Goal: Navigation & Orientation: Find specific page/section

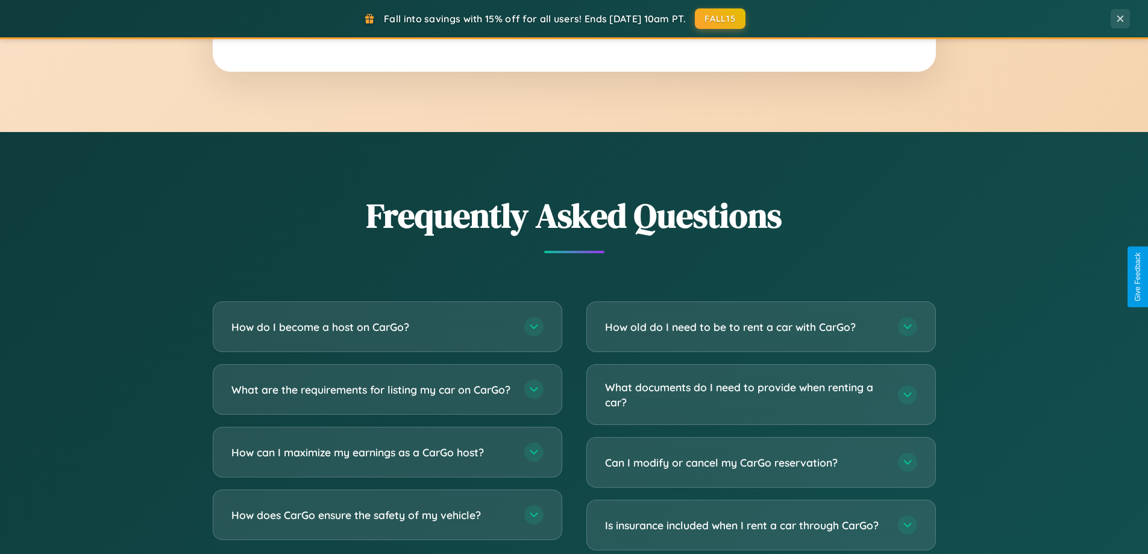
scroll to position [2320, 0]
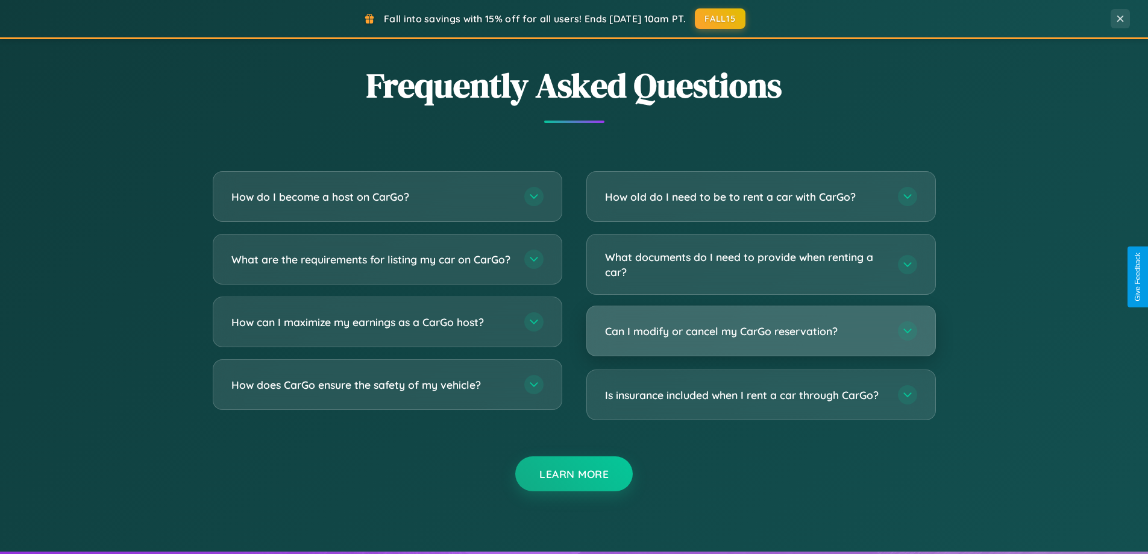
click at [761, 331] on h3 "Can I modify or cancel my CarGo reservation?" at bounding box center [745, 331] width 281 height 15
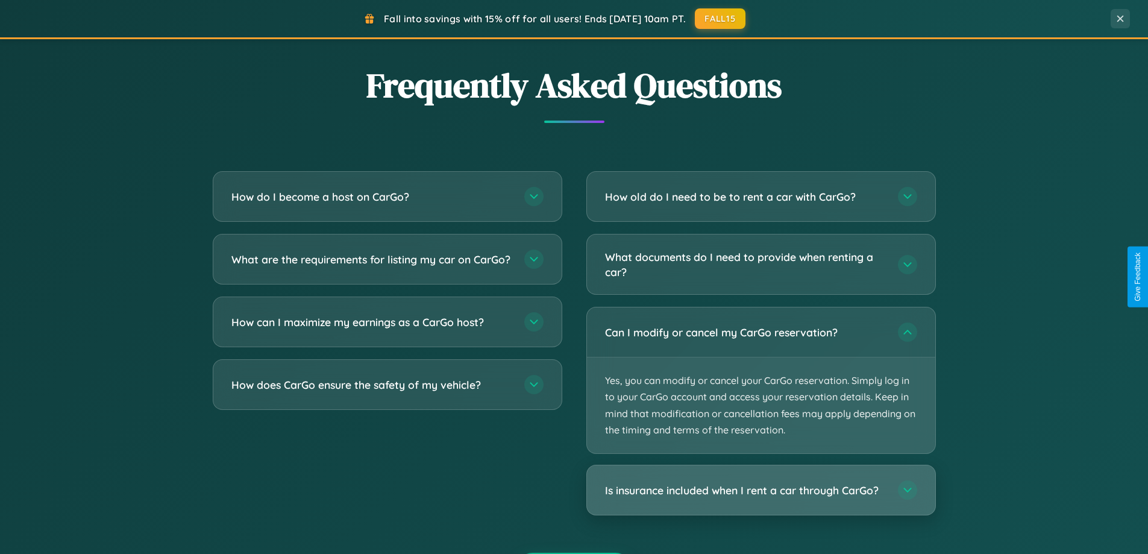
click at [761, 490] on h3 "Is insurance included when I rent a car through CarGo?" at bounding box center [745, 490] width 281 height 15
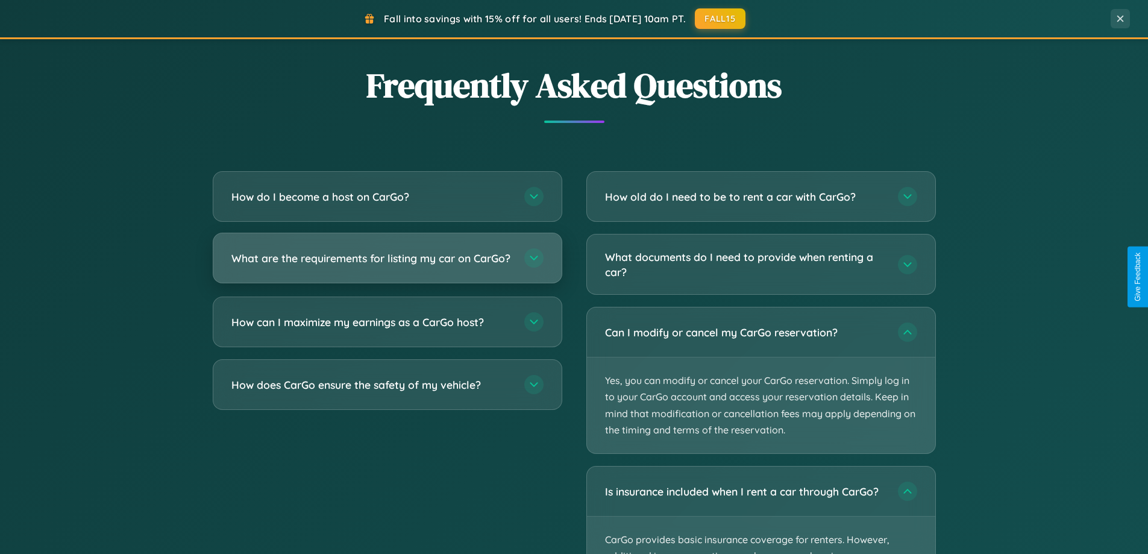
click at [387, 263] on h3 "What are the requirements for listing my car on CarGo?" at bounding box center [371, 258] width 281 height 15
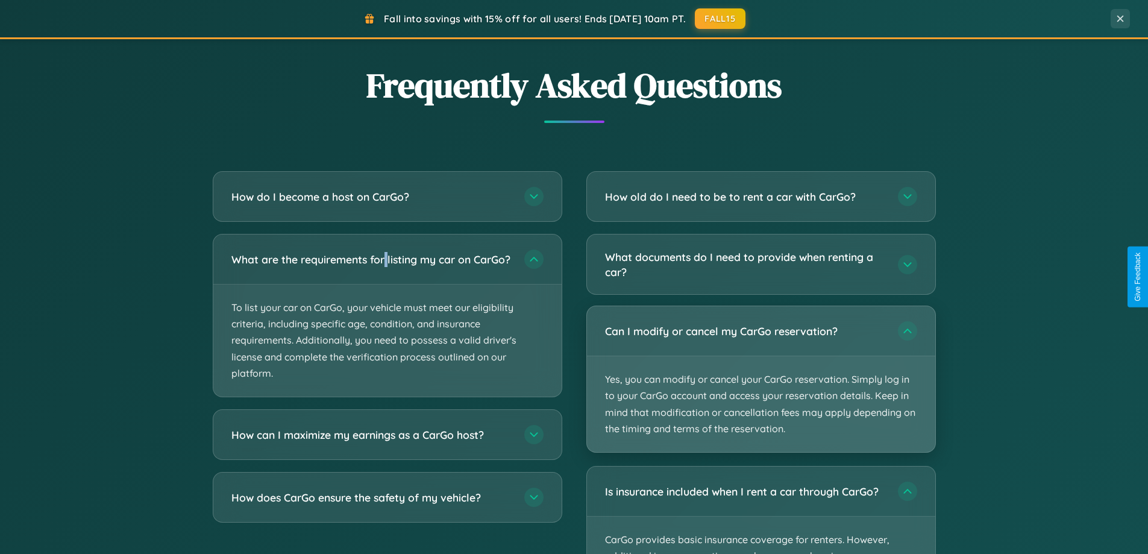
click at [761, 379] on p "Yes, you can modify or cancel your CarGo reservation. Simply log in to your Car…" at bounding box center [761, 404] width 348 height 96
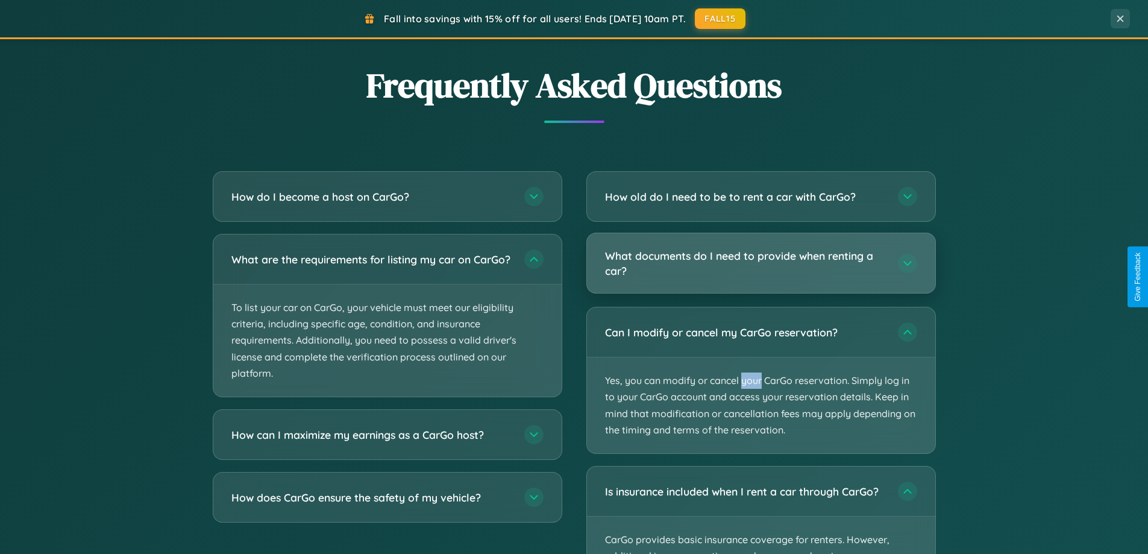
click at [761, 263] on h3 "What documents do I need to provide when renting a car?" at bounding box center [745, 263] width 281 height 30
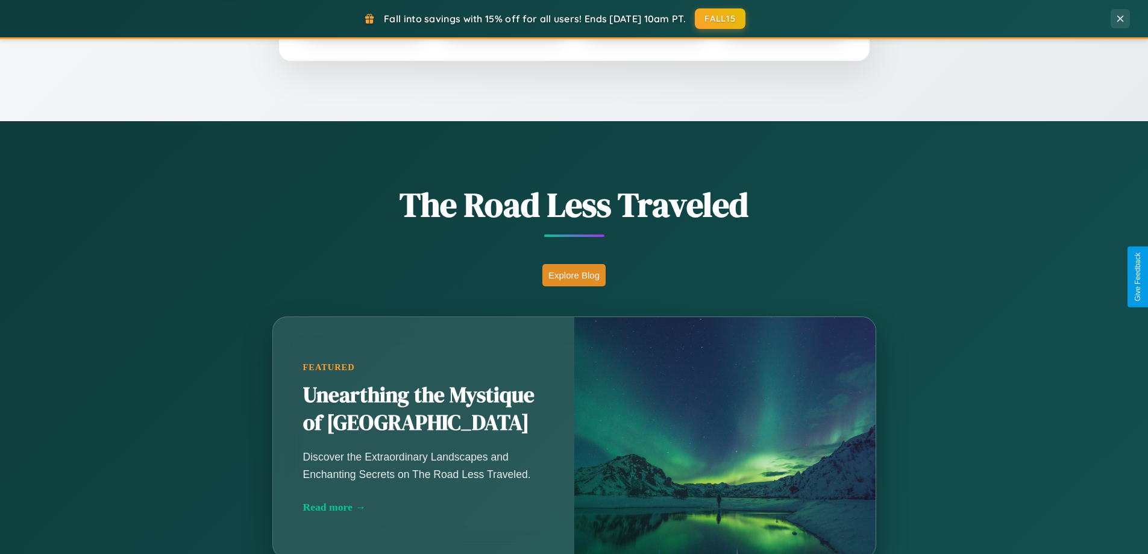
scroll to position [829, 0]
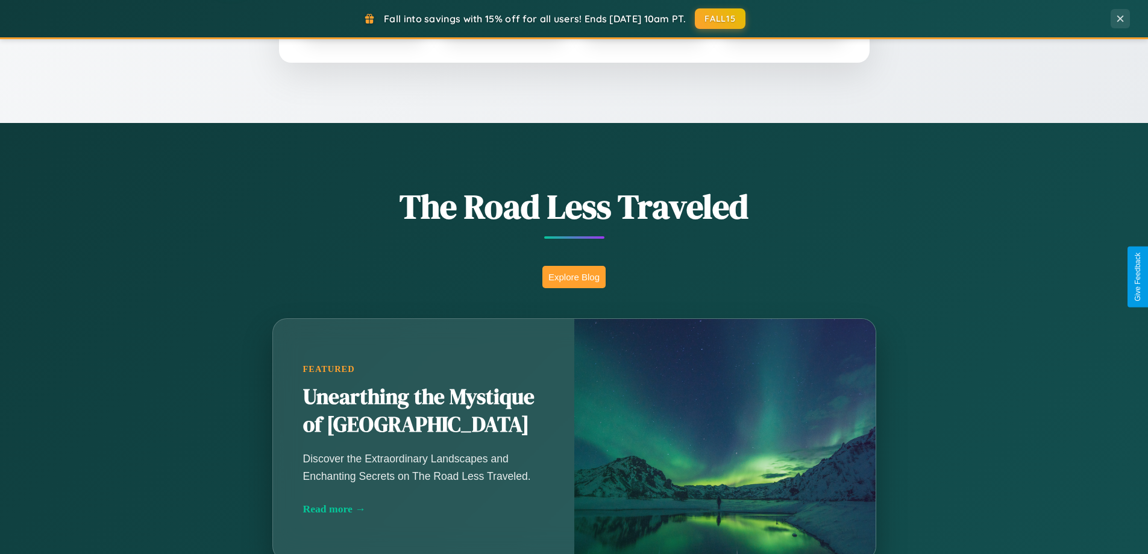
click at [574, 277] on button "Explore Blog" at bounding box center [574, 277] width 63 height 22
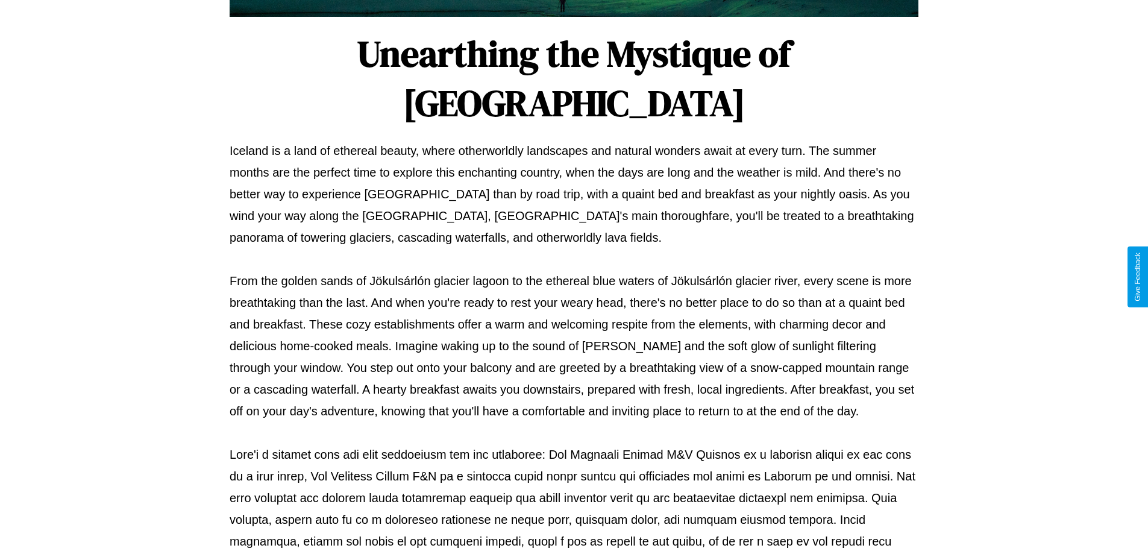
scroll to position [390, 0]
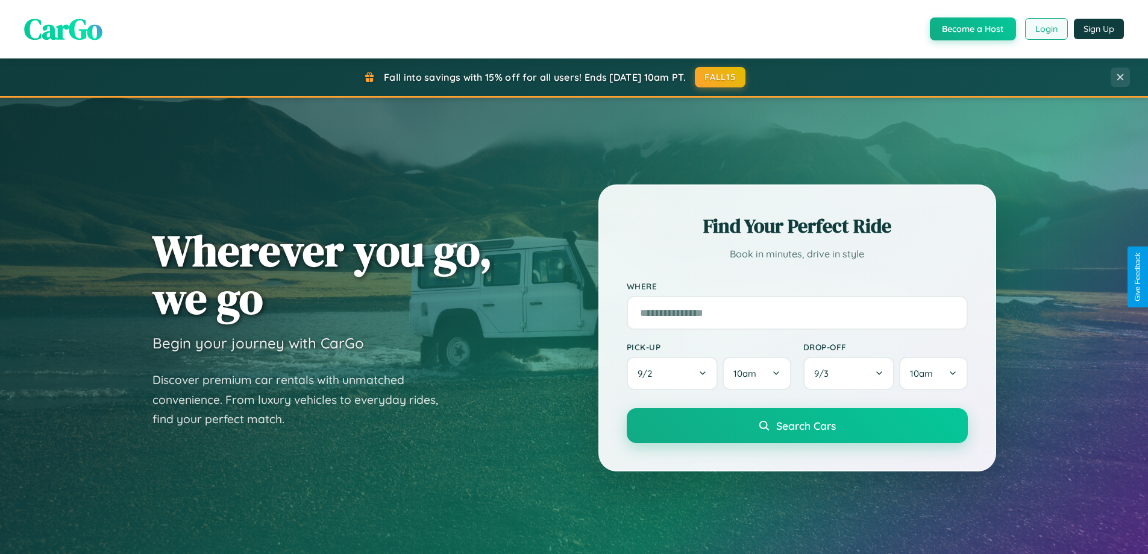
click at [1046, 29] on button "Login" at bounding box center [1046, 29] width 43 height 22
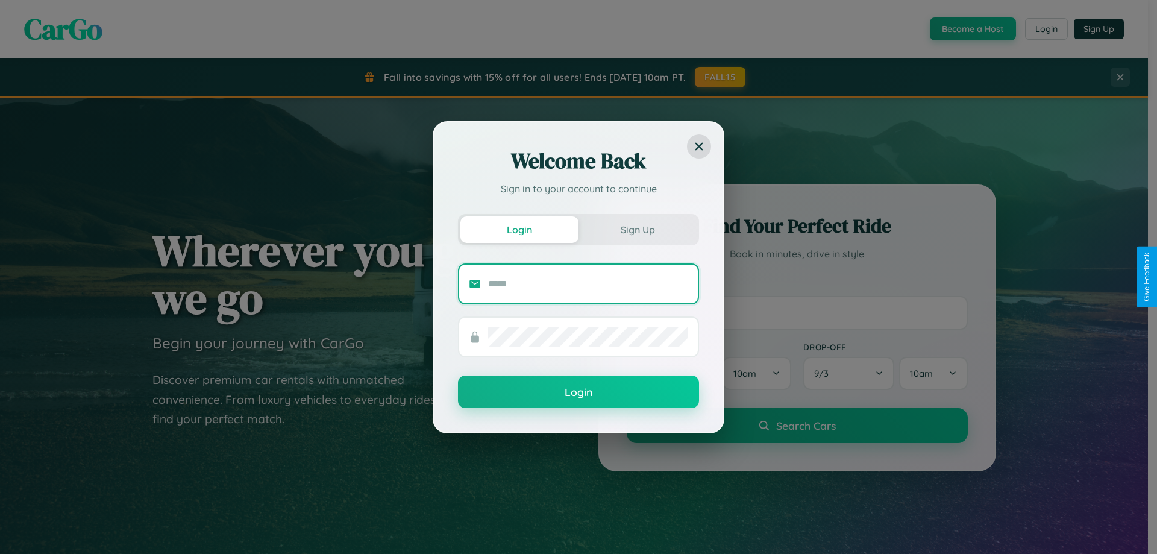
click at [588, 283] on input "text" at bounding box center [588, 283] width 200 height 19
type input "**********"
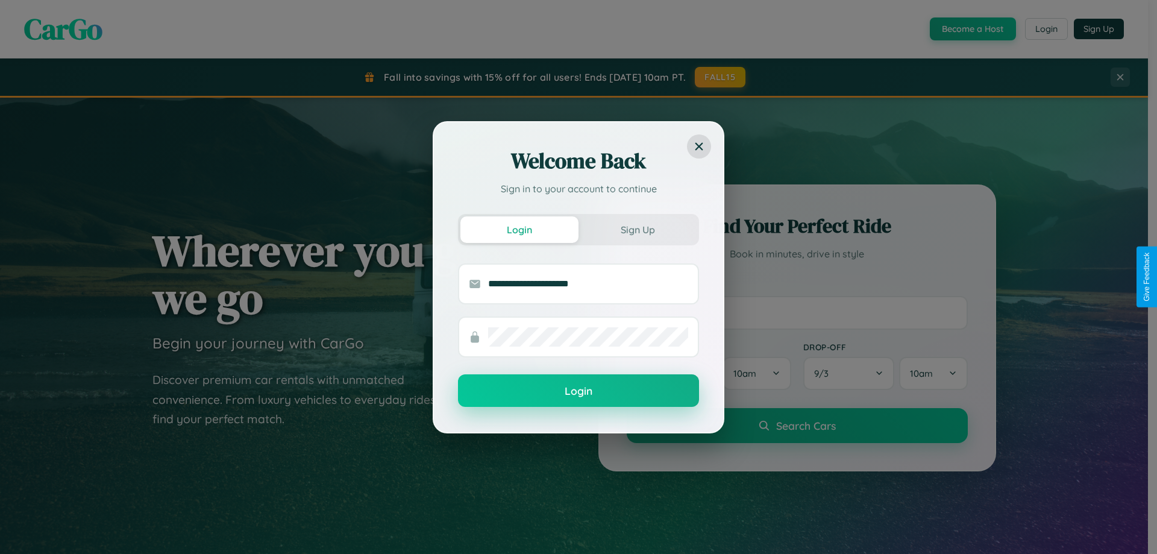
click at [579, 391] on button "Login" at bounding box center [578, 390] width 241 height 33
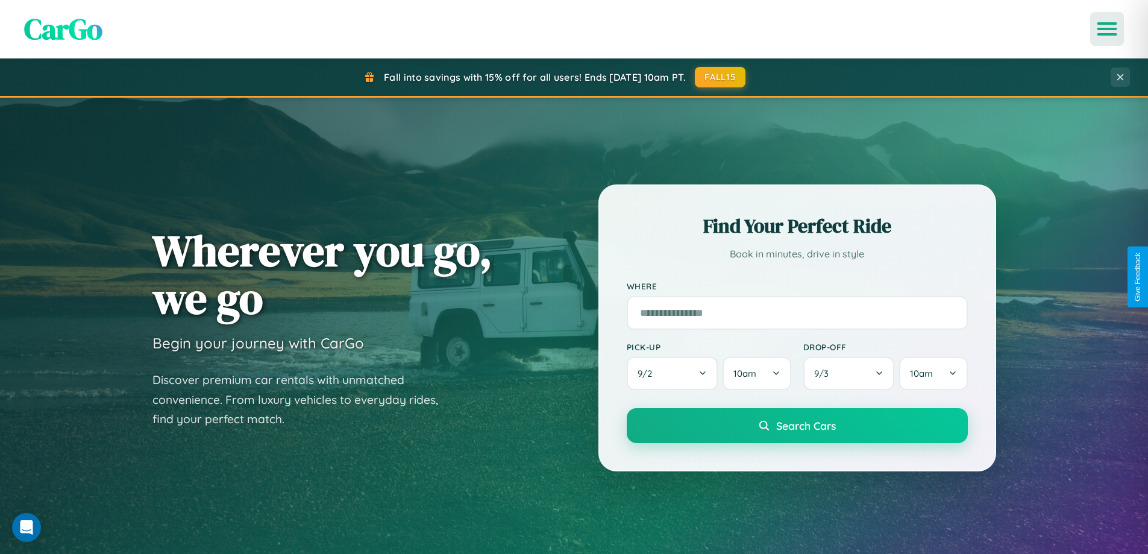
click at [1107, 29] on icon "Open menu" at bounding box center [1107, 29] width 17 height 11
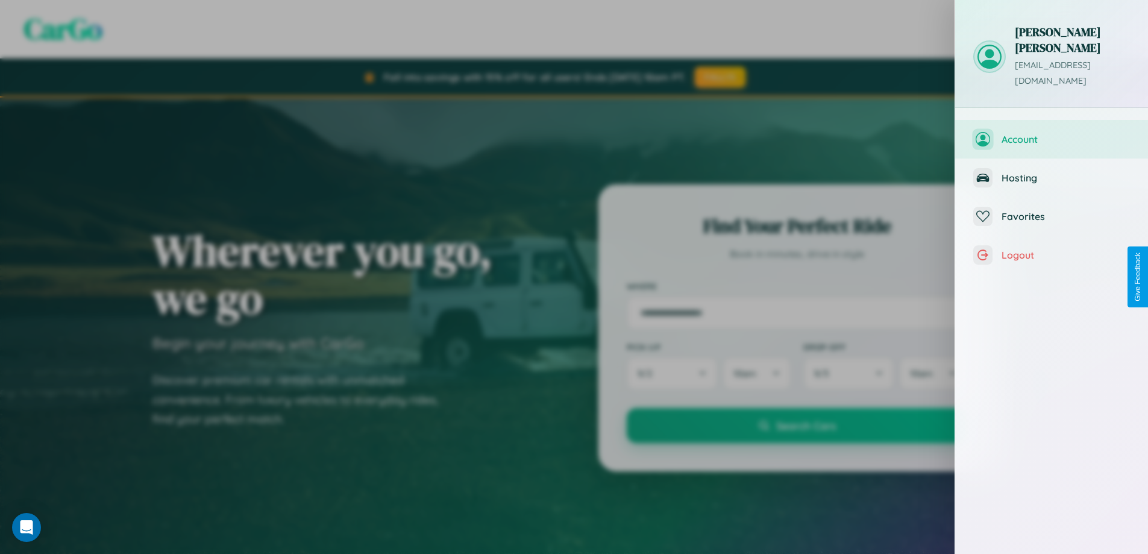
click at [1052, 133] on span "Account" at bounding box center [1066, 139] width 128 height 12
